Goal: Task Accomplishment & Management: Complete application form

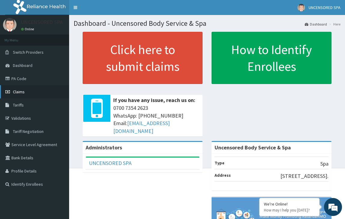
click at [23, 95] on link "Claims" at bounding box center [34, 91] width 69 height 13
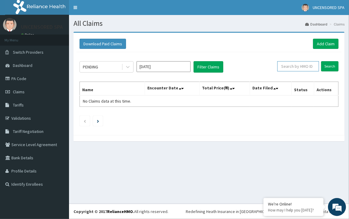
click at [302, 63] on input "text" at bounding box center [299, 66] width 42 height 10
paste input "OHT/12112/A"
type input "OHT/12112/A"
click at [322, 61] on input "Search" at bounding box center [330, 66] width 17 height 10
click at [25, 77] on link "PA Code" at bounding box center [34, 78] width 69 height 13
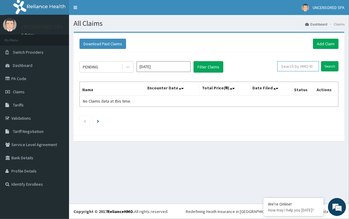
click at [296, 69] on input "text" at bounding box center [299, 66] width 42 height 10
paste input "PSR/10021/A"
type input "PSR/10021/A"
click at [322, 61] on input "Search" at bounding box center [330, 66] width 17 height 10
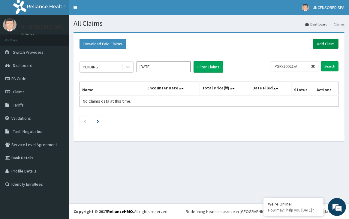
click at [320, 47] on link "Add Claim" at bounding box center [326, 44] width 26 height 10
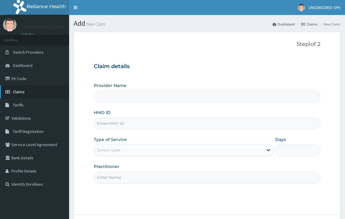
click at [42, 90] on link "Claims" at bounding box center [34, 91] width 69 height 13
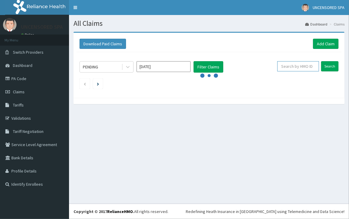
click at [302, 64] on input "text" at bounding box center [299, 66] width 42 height 10
paste input "PSR/10021/A"
type input "PSR/10021/A"
click at [322, 61] on input "Search" at bounding box center [330, 66] width 17 height 10
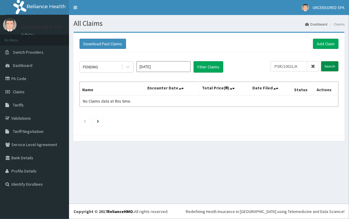
click at [333, 64] on input "Search" at bounding box center [330, 66] width 17 height 10
click at [324, 46] on link "Add Claim" at bounding box center [326, 44] width 26 height 10
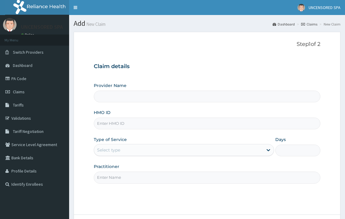
click at [136, 124] on input "HMO ID" at bounding box center [207, 124] width 226 height 12
paste input "PSR/10021/A"
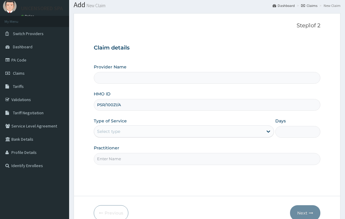
scroll to position [36, 0]
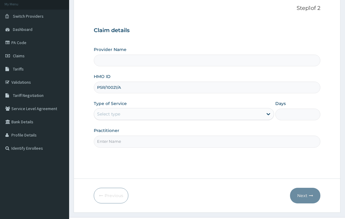
type input "PSR/10021/A"
click at [166, 154] on div "Step 1 of 2 Claim details Provider Name HMO ID PSR/10021/A Type of Service Sele…" at bounding box center [207, 87] width 226 height 165
type input "Uncensored Body Service & Spa"
type input "1"
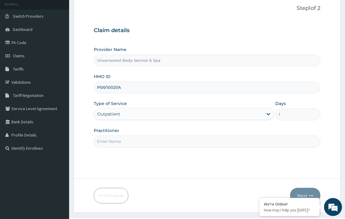
scroll to position [0, 0]
click at [143, 136] on input "Practitioner" at bounding box center [207, 142] width 226 height 12
type input "Tejumola"
click at [304, 192] on button "Next" at bounding box center [305, 196] width 30 height 16
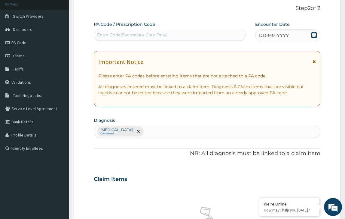
click at [141, 40] on div "Enter Code(Secondary Care Only)" at bounding box center [170, 35] width 152 height 12
paste input "PA/4C498E"
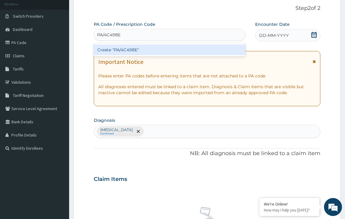
type input "PA/4C498E"
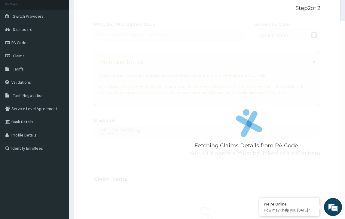
click at [79, 84] on form "Step 2 of 2 Fetching Claims Details from PA Code..... PA Code / Prescription Co…" at bounding box center [207, 186] width 267 height 381
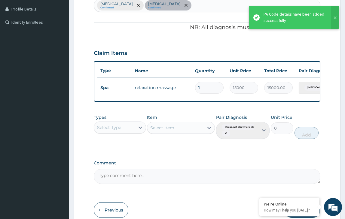
scroll to position [194, 0]
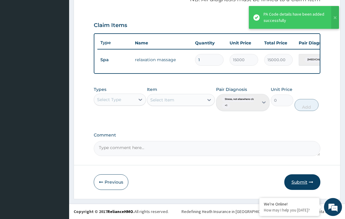
click at [306, 181] on button "Submit" at bounding box center [302, 183] width 36 height 16
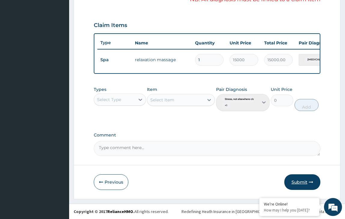
click at [304, 181] on button "Submit" at bounding box center [302, 183] width 36 height 16
click at [305, 174] on form "Step 2 of 2 PA Code / Prescription Code Enter Code(Secondary Care Only) Encount…" at bounding box center [207, 21] width 267 height 358
click at [304, 182] on button "Submit" at bounding box center [302, 183] width 36 height 16
click at [269, 130] on div "PA Code / Prescription Code Enter Code(Secondary Care Only) Encounter Date 11-1…" at bounding box center [207, 11] width 226 height 289
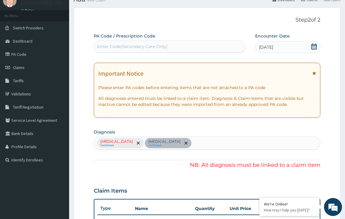
scroll to position [0, 0]
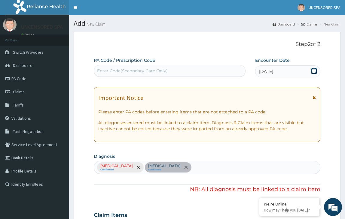
click at [88, 203] on form "Step 2 of 2 PA Code / Prescription Code Enter Code(Secondary Care Only) Encount…" at bounding box center [207, 211] width 267 height 358
click at [162, 166] on div "Stress, not elsewhere classified Confirmed Motion sickness confirmed" at bounding box center [207, 167] width 226 height 13
click at [160, 167] on div "Stress, not elsewhere classified Confirmed Motion sickness confirmed" at bounding box center [207, 167] width 226 height 13
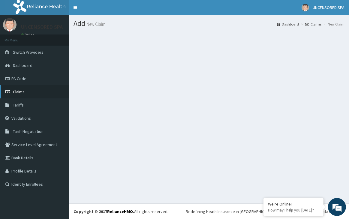
click at [23, 93] on span "Claims" at bounding box center [19, 91] width 12 height 5
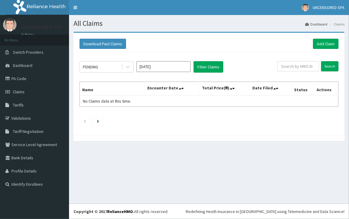
click at [322, 38] on div "Download Paid Claims Add Claim" at bounding box center [209, 44] width 265 height 17
click at [324, 50] on div "Download Paid Claims Add Claim" at bounding box center [209, 44] width 265 height 17
click at [324, 49] on div "Download Paid Claims Add Claim" at bounding box center [209, 44] width 265 height 17
click at [323, 45] on link "Add Claim" at bounding box center [326, 44] width 26 height 10
click at [303, 68] on input "text" at bounding box center [299, 66] width 42 height 10
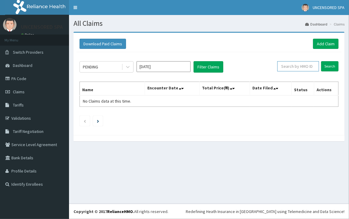
paste input "Account Holder: Sarah Odubakin Sort Code: 04-35-91 Account Number: 22675536 Ban…"
type input "Account Holder: Sarah Odubakin Sort Code: 04-35-91 Account Number: 22675536 Ban…"
paste input "AGO/10028/D"
click at [324, 66] on input "Search" at bounding box center [330, 66] width 17 height 10
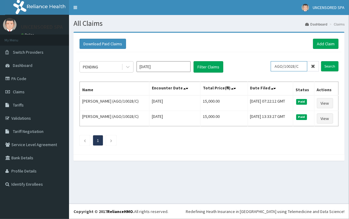
click at [304, 66] on input "AGO/10028/C" at bounding box center [289, 66] width 37 height 10
type input "AGO/10028/A"
click at [325, 66] on input "Search" at bounding box center [330, 66] width 17 height 10
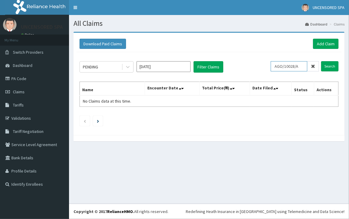
drag, startPoint x: 302, startPoint y: 68, endPoint x: 248, endPoint y: 74, distance: 54.7
click at [248, 74] on div "PENDING Sep 2025 Filter Claims AGO/10028/A Search Name Encounter Date Total Pri…" at bounding box center [209, 92] width 265 height 80
click at [325, 46] on link "Add Claim" at bounding box center [326, 44] width 26 height 10
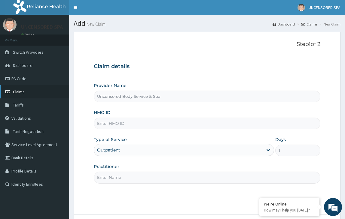
click at [15, 89] on span "Claims" at bounding box center [19, 91] width 12 height 5
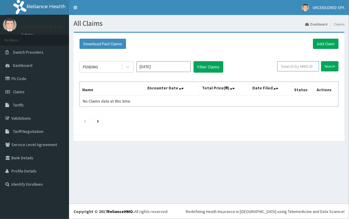
click at [297, 66] on input "text" at bounding box center [299, 66] width 42 height 10
paste input "AGO/10028/A"
click at [325, 66] on input "Search" at bounding box center [330, 66] width 17 height 10
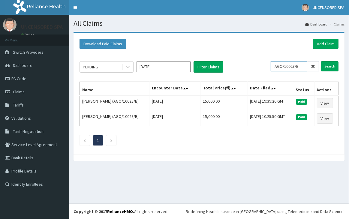
click at [303, 66] on input "AGO/10028/B" at bounding box center [289, 66] width 37 height 10
click at [329, 70] on input "Search" at bounding box center [330, 66] width 17 height 10
click at [306, 65] on input "AGO/10028/C" at bounding box center [289, 66] width 37 height 10
click at [322, 61] on input "Search" at bounding box center [330, 66] width 17 height 10
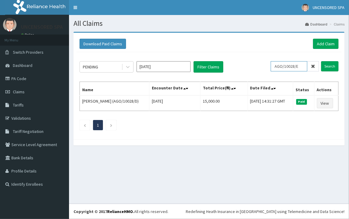
click at [322, 61] on input "Search" at bounding box center [330, 66] width 17 height 10
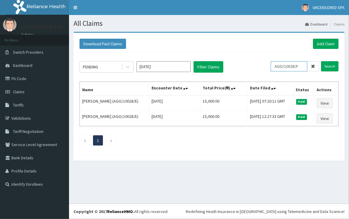
click at [322, 61] on input "Search" at bounding box center [330, 66] width 17 height 10
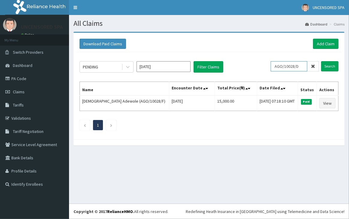
type input "AGO/10028/D"
click at [322, 61] on input "Search" at bounding box center [330, 66] width 17 height 10
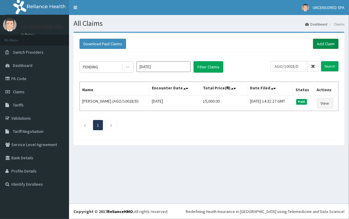
click at [329, 43] on link "Add Claim" at bounding box center [326, 44] width 26 height 10
